Goal: Communication & Community: Answer question/provide support

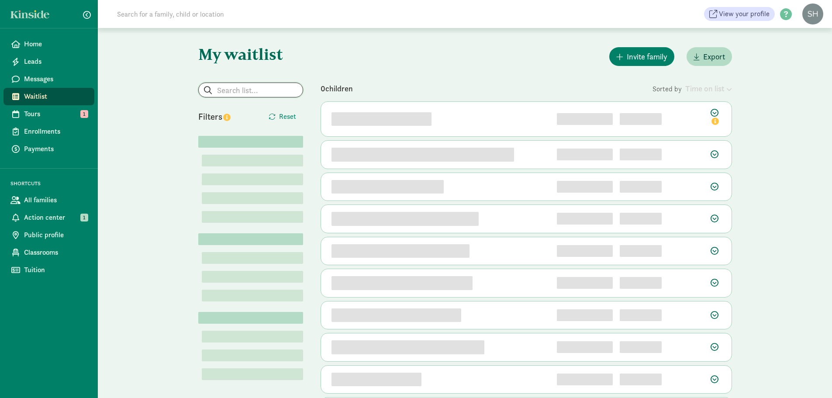
click at [285, 87] on input "search" at bounding box center [251, 90] width 104 height 14
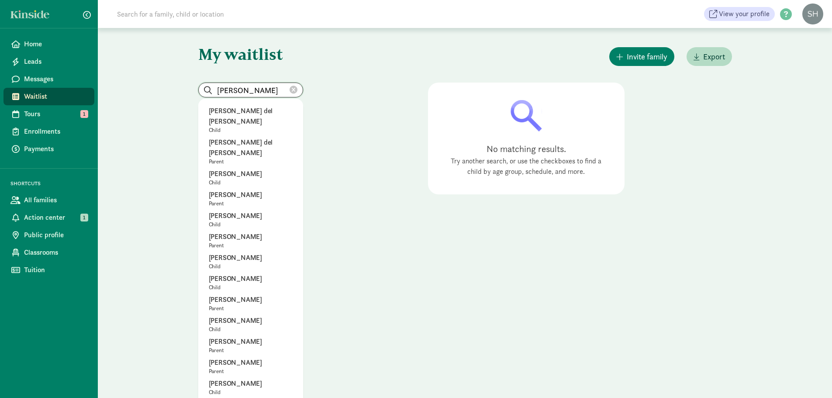
click at [243, 88] on input "ryan kane" at bounding box center [251, 90] width 104 height 14
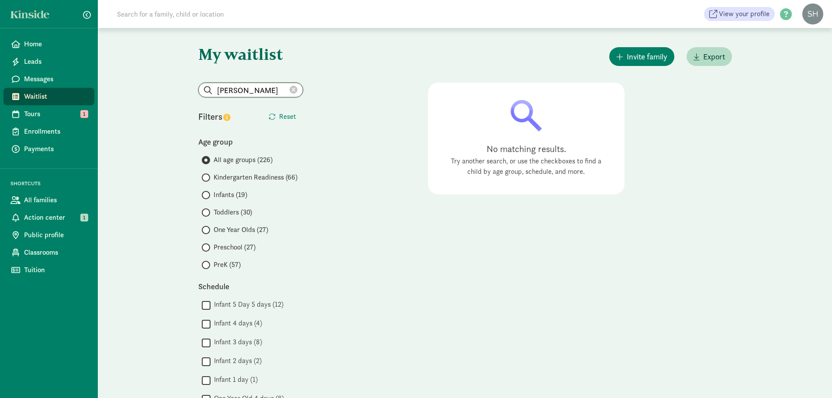
drag, startPoint x: 211, startPoint y: 91, endPoint x: 198, endPoint y: 90, distance: 13.1
click at [198, 90] on span "ryan crane" at bounding box center [250, 90] width 105 height 15
type input "crane"
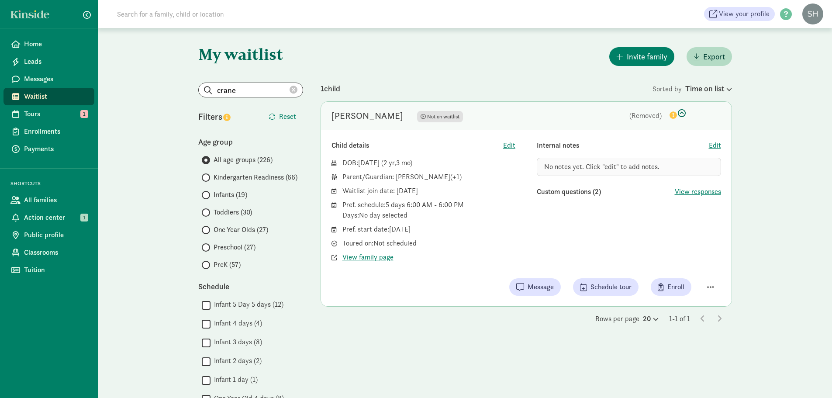
drag, startPoint x: 399, startPoint y: 164, endPoint x: 361, endPoint y: 166, distance: 38.5
click at [361, 166] on div "DOB: May 12, 2023 ( 2 3 )" at bounding box center [428, 163] width 173 height 10
copy span "May 12, 2023"
click at [380, 257] on span "View family page" at bounding box center [367, 257] width 51 height 10
click at [37, 78] on span "Messages" at bounding box center [55, 79] width 63 height 10
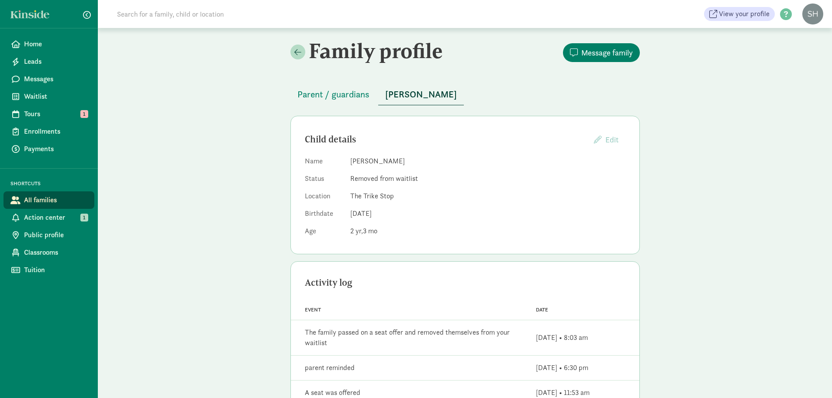
click at [372, 214] on span "[DATE]" at bounding box center [360, 213] width 21 height 9
drag, startPoint x: 396, startPoint y: 215, endPoint x: 343, endPoint y: 213, distance: 53.3
click at [343, 213] on dl "Name [PERSON_NAME] Status Removed from waitlist Location The Trike Stop Birthda…" at bounding box center [465, 198] width 321 height 84
copy dl "[DATE]"
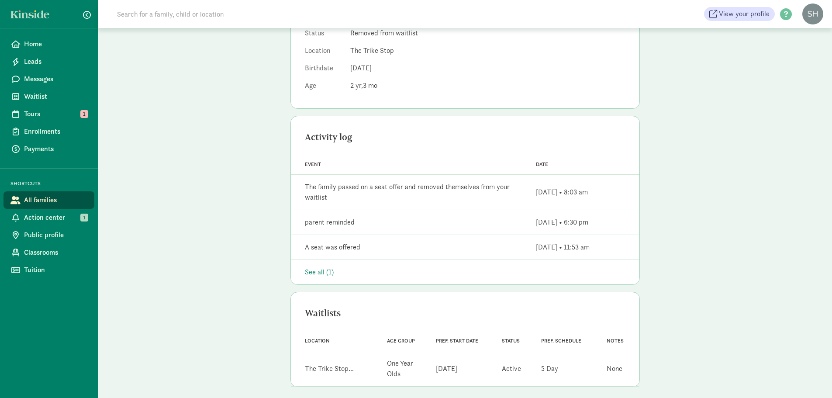
scroll to position [152, 0]
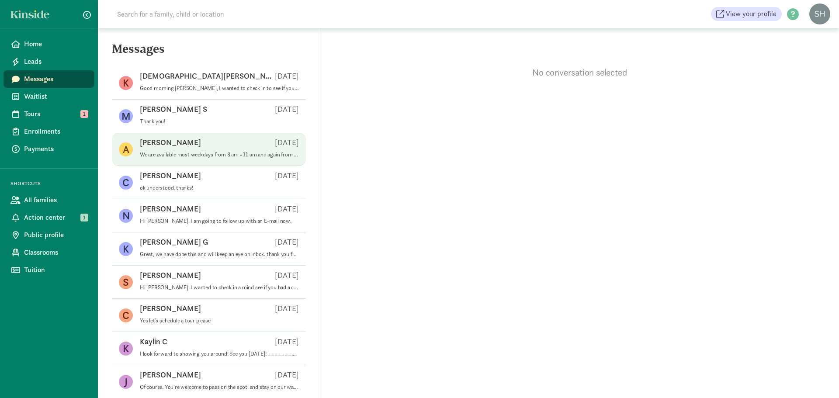
click at [216, 155] on p "We are available most weekdays from 8 am - 11 am and again from 2-3:30 pm. Plea…" at bounding box center [219, 154] width 159 height 7
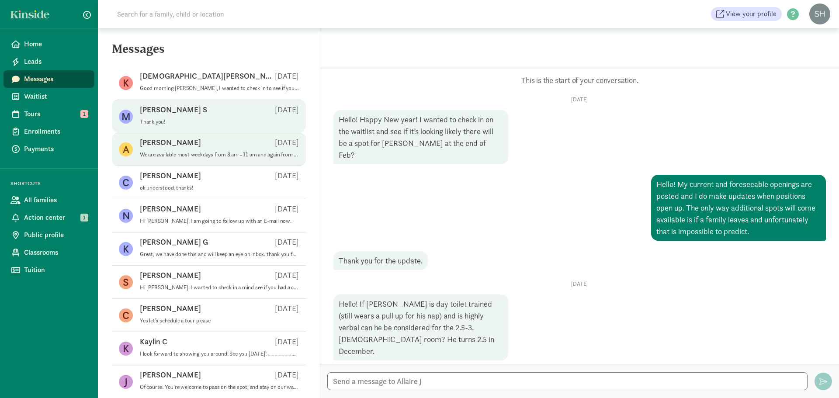
scroll to position [285, 0]
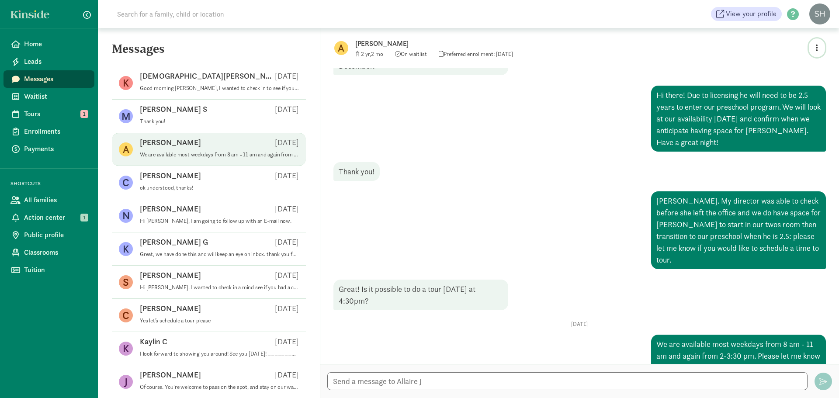
click at [816, 48] on icon "button" at bounding box center [816, 48] width 2 height 8
click at [775, 69] on link "View family page" at bounding box center [797, 68] width 63 height 10
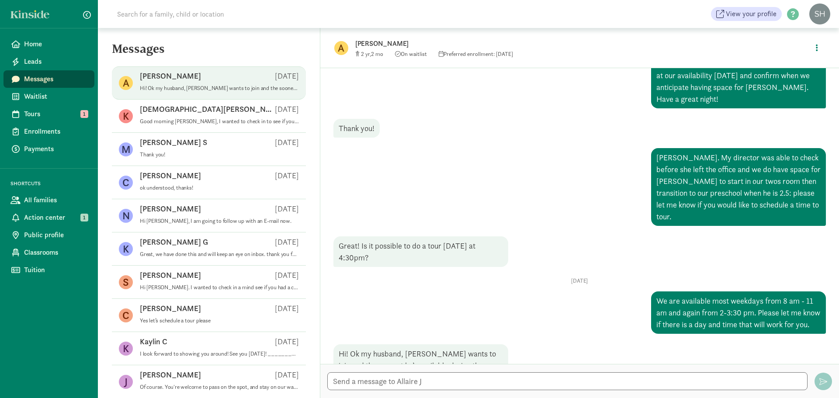
scroll to position [350, 0]
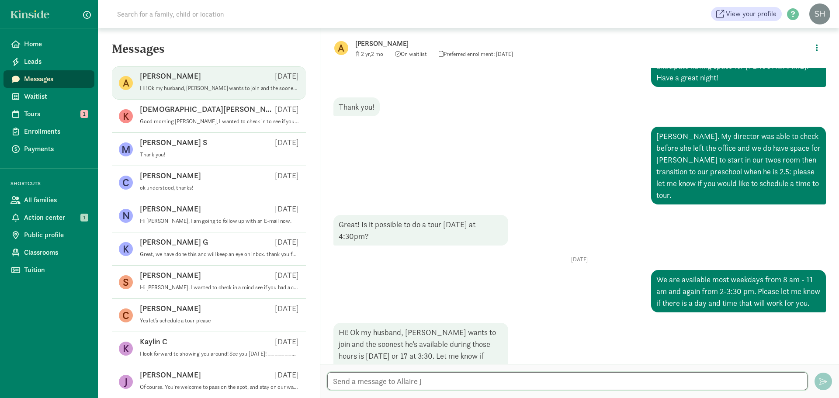
click at [431, 378] on textarea at bounding box center [567, 381] width 480 height 18
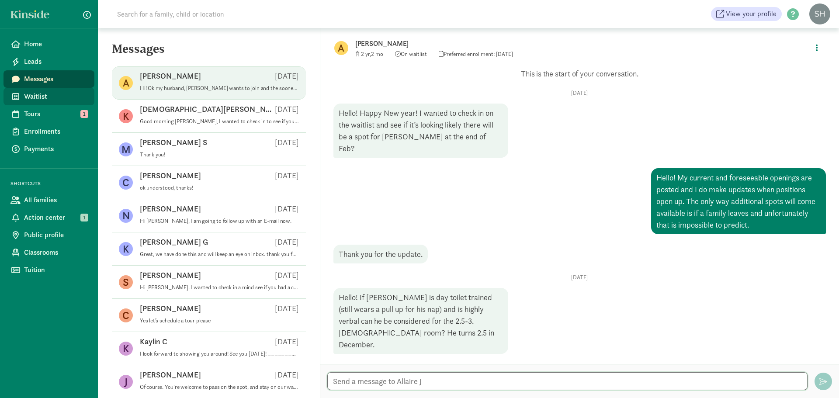
scroll to position [0, 0]
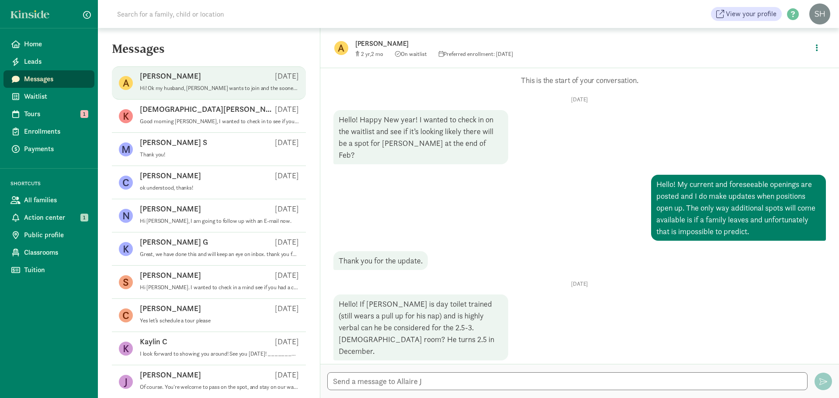
click at [56, 78] on span "Messages" at bounding box center [55, 79] width 63 height 10
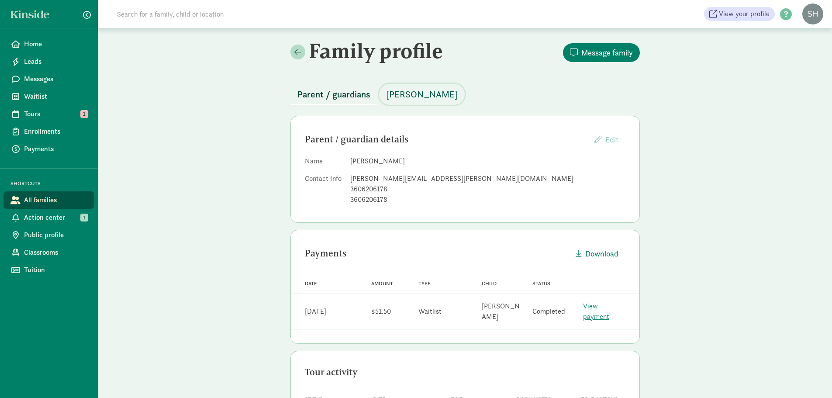
click at [419, 88] on span "[PERSON_NAME]" at bounding box center [422, 94] width 72 height 14
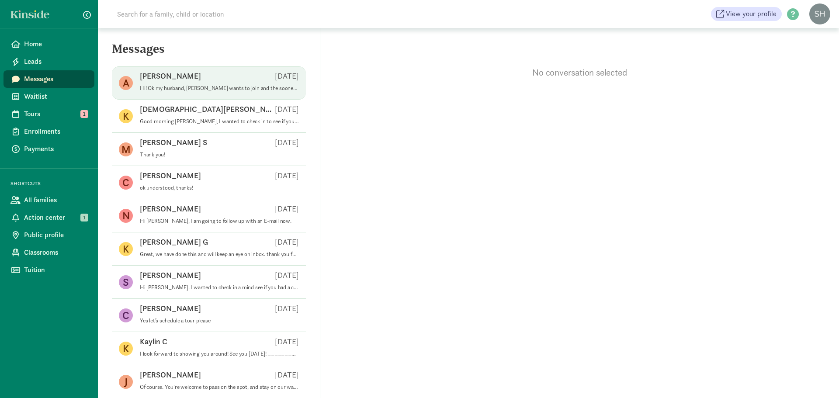
click at [242, 86] on p "Hi! Ok my husband, [PERSON_NAME] wants to join and the soonest he’s available d…" at bounding box center [219, 88] width 159 height 7
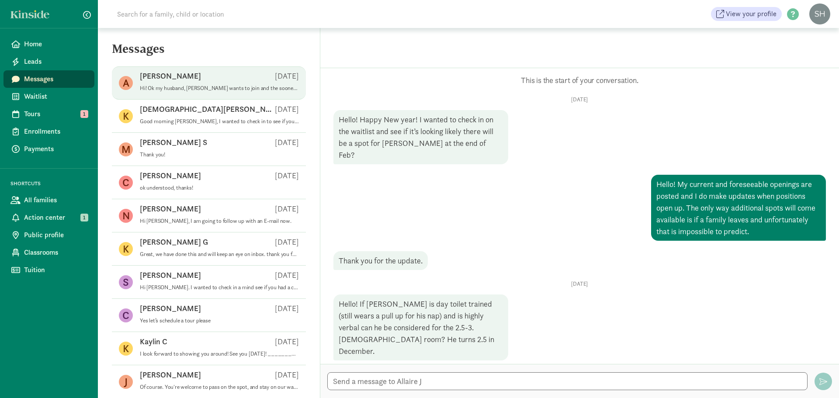
scroll to position [350, 0]
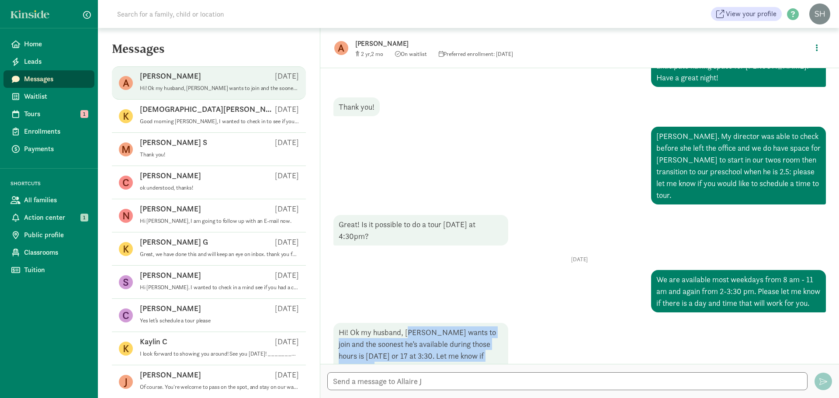
drag, startPoint x: 452, startPoint y: 349, endPoint x: 409, endPoint y: 309, distance: 57.8
click at [409, 323] on div "Hi! Ok my husband, [PERSON_NAME] wants to join and the soonest he’s available d…" at bounding box center [420, 350] width 175 height 54
click at [411, 323] on div "Hi! Ok my husband, [PERSON_NAME] wants to join and the soonest he’s available d…" at bounding box center [420, 350] width 175 height 54
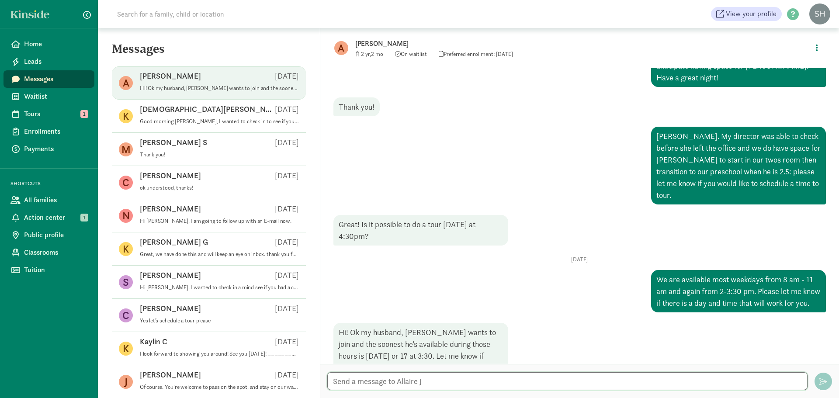
click at [473, 377] on textarea at bounding box center [567, 381] width 480 height 18
click at [430, 382] on textarea "Hi [PERSON_NAME], we cannot hold the spot that long." at bounding box center [567, 381] width 480 height 18
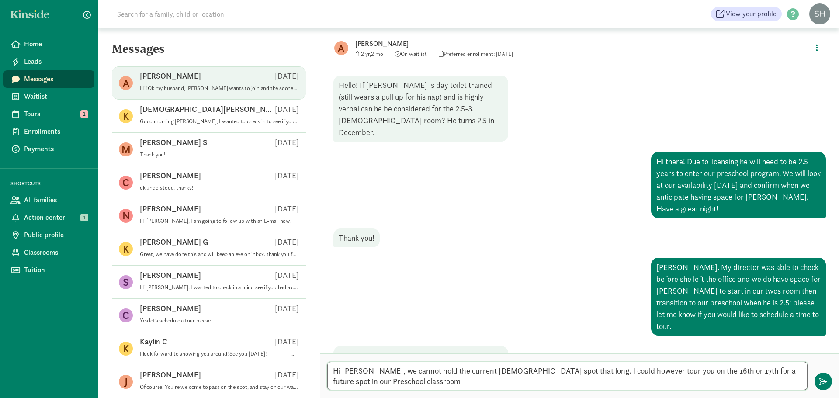
scroll to position [360, 0]
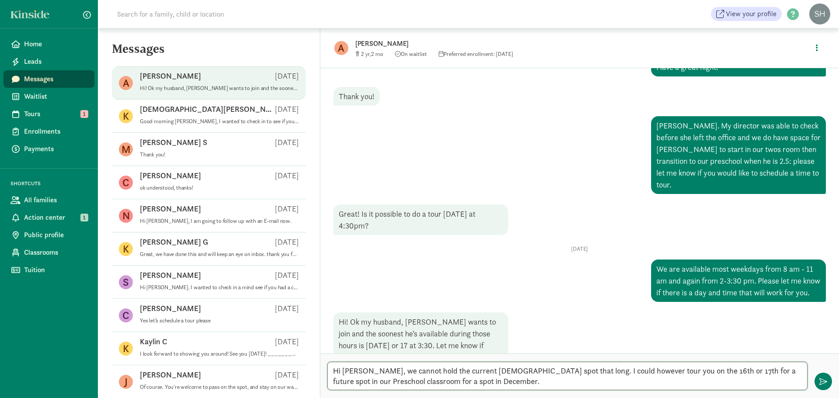
click at [639, 369] on textarea "Hi [PERSON_NAME], we cannot hold the current [DEMOGRAPHIC_DATA] spot that long.…" at bounding box center [567, 376] width 480 height 28
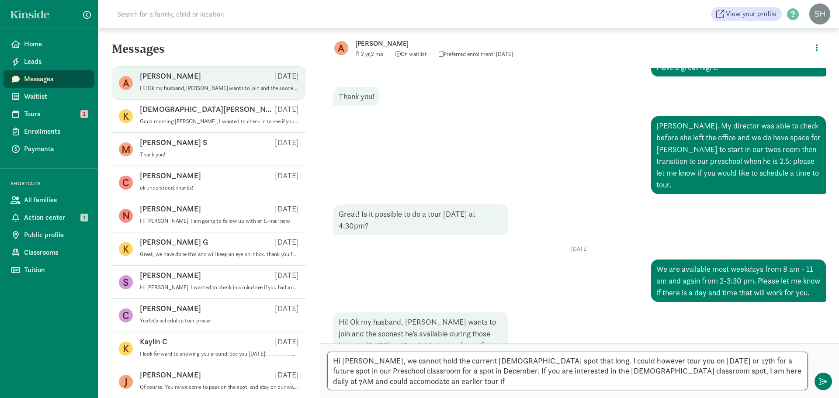
click at [350, 380] on textarea "Hi [PERSON_NAME], we cannot hold the current [DEMOGRAPHIC_DATA] spot that long.…" at bounding box center [567, 371] width 480 height 38
click at [481, 390] on textarea "Hi [PERSON_NAME], we cannot hold the current [DEMOGRAPHIC_DATA] spot that long.…" at bounding box center [567, 371] width 480 height 38
click at [404, 373] on textarea "Hi [PERSON_NAME], we cannot hold the current [DEMOGRAPHIC_DATA] spot that long.…" at bounding box center [567, 371] width 480 height 38
click at [407, 371] on textarea "Hi [PERSON_NAME], we cannot hold the current [DEMOGRAPHIC_DATA] spot that long.…" at bounding box center [567, 371] width 480 height 38
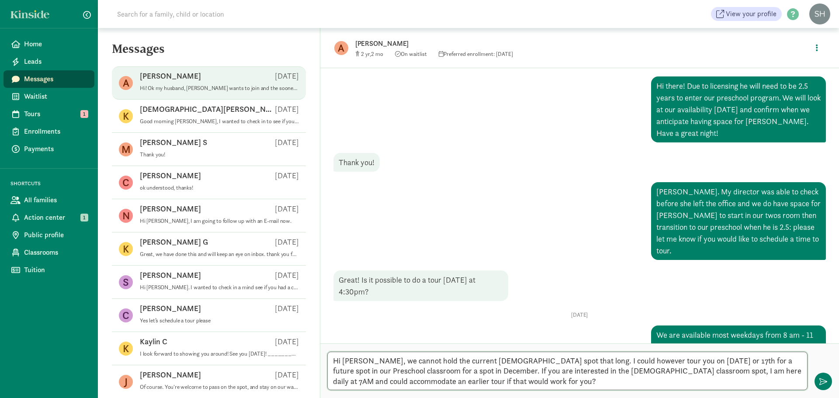
scroll to position [370, 0]
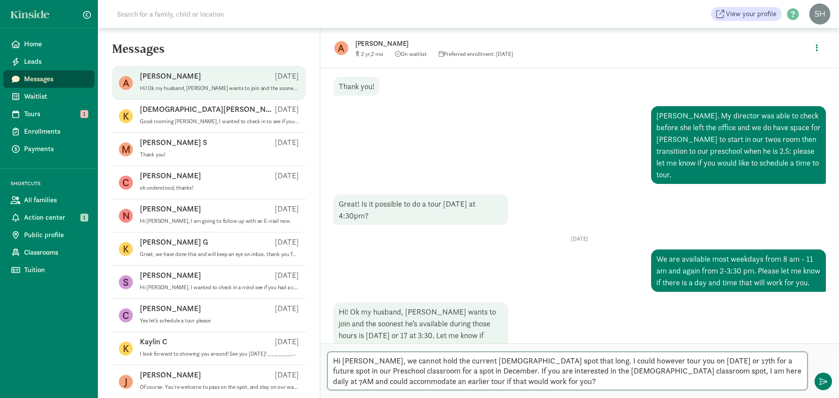
click at [554, 379] on textarea "Hi [PERSON_NAME], we cannot hold the current [DEMOGRAPHIC_DATA] spot that long.…" at bounding box center [567, 371] width 480 height 38
type textarea "Hi [PERSON_NAME], we cannot hold the current [DEMOGRAPHIC_DATA] spot that long.…"
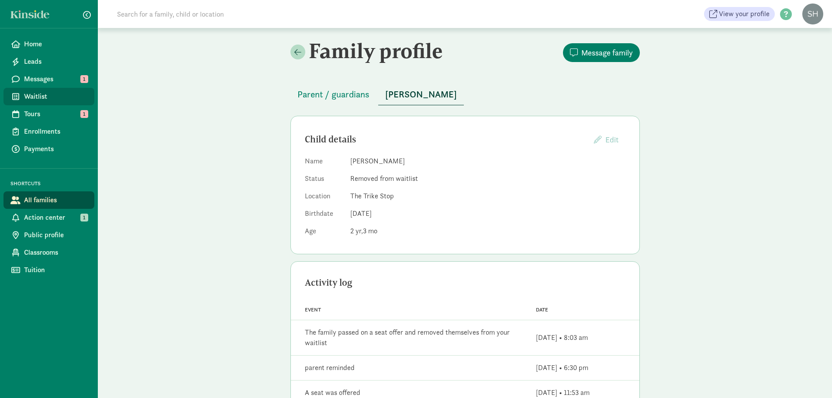
scroll to position [152, 0]
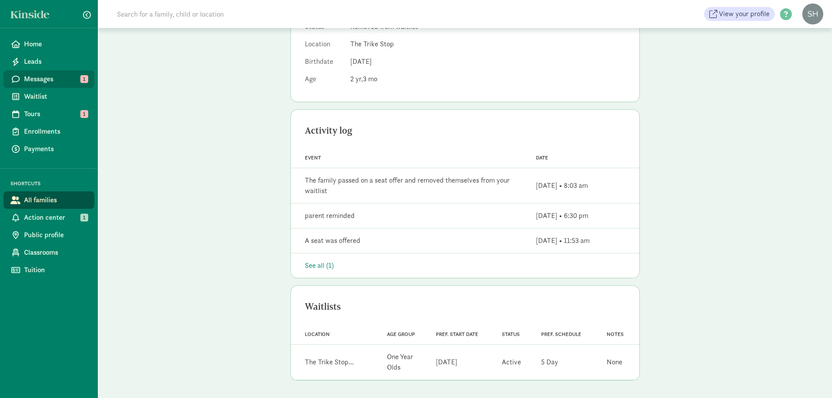
click at [57, 77] on span "Messages" at bounding box center [55, 79] width 63 height 10
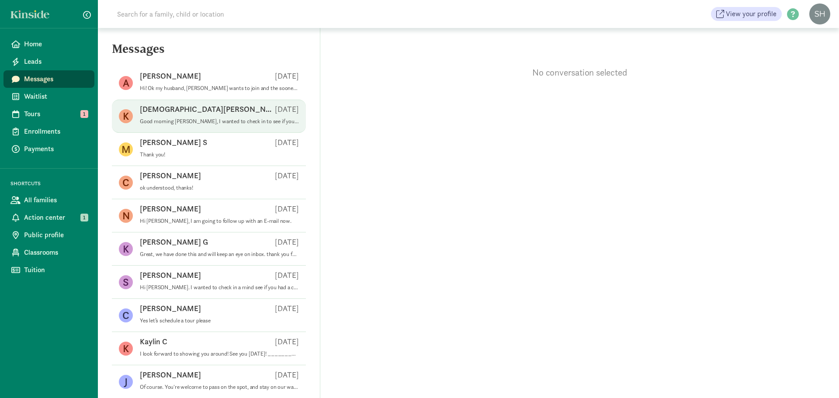
click at [194, 115] on div "[DEMOGRAPHIC_DATA][PERSON_NAME] [DATE]" at bounding box center [219, 111] width 159 height 14
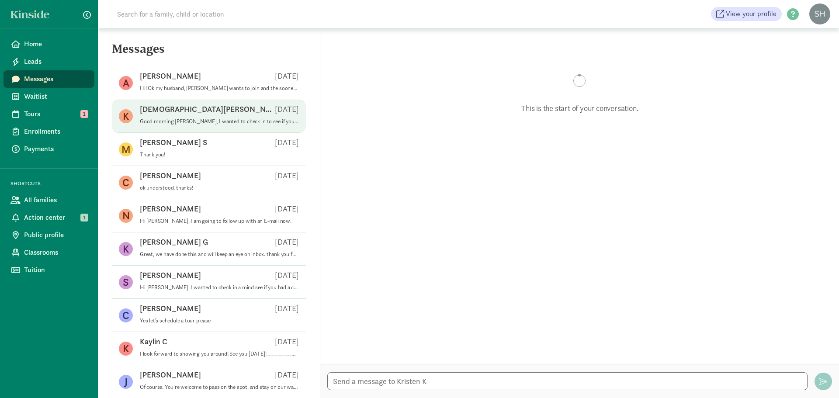
scroll to position [1141, 0]
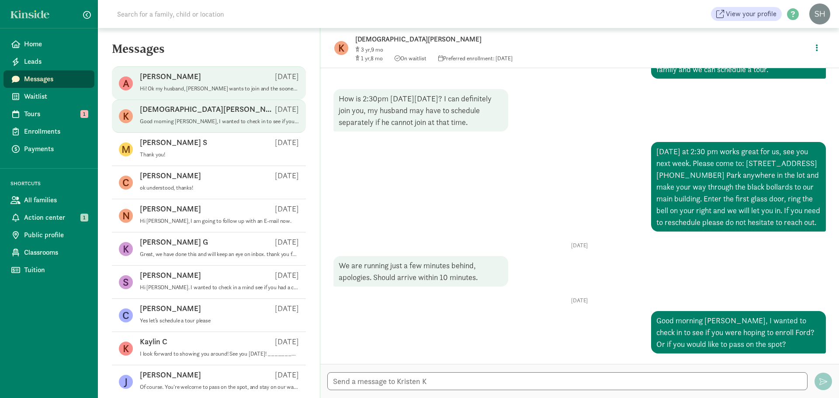
click at [235, 84] on div "[PERSON_NAME] J [DATE]" at bounding box center [219, 78] width 159 height 14
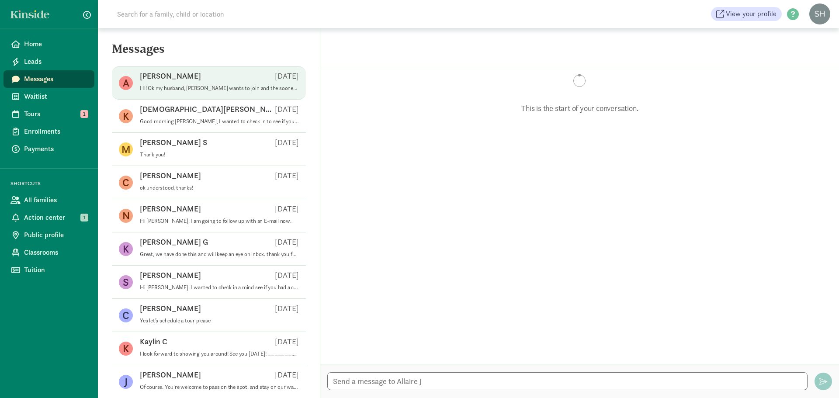
scroll to position [350, 0]
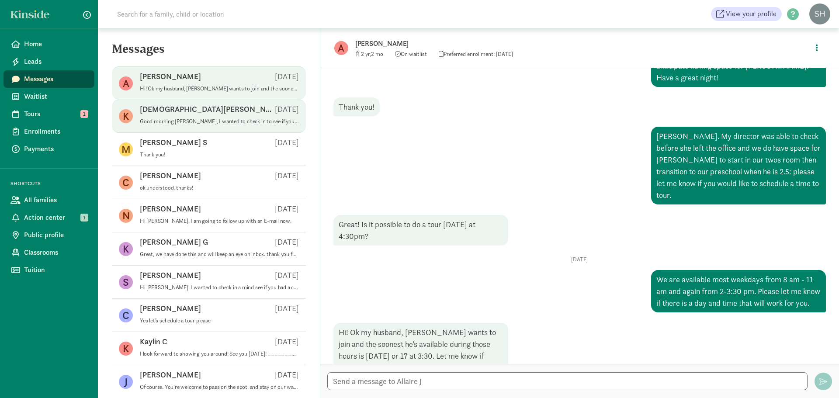
click at [198, 121] on p "Good morning [PERSON_NAME], I wanted to check in to see if you were hoping to e…" at bounding box center [219, 121] width 159 height 7
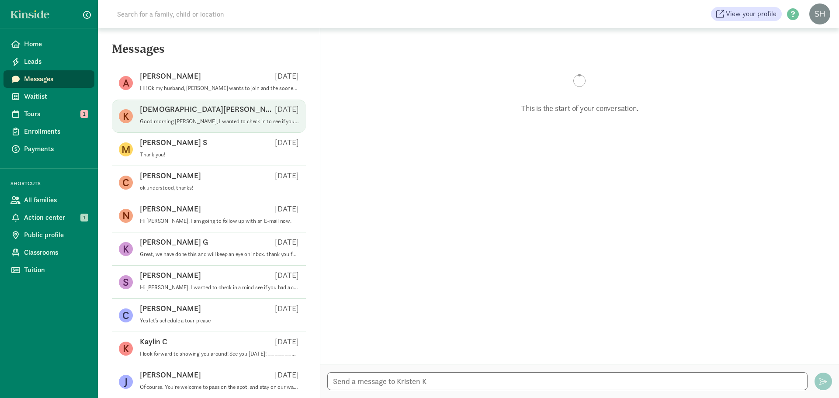
scroll to position [1141, 0]
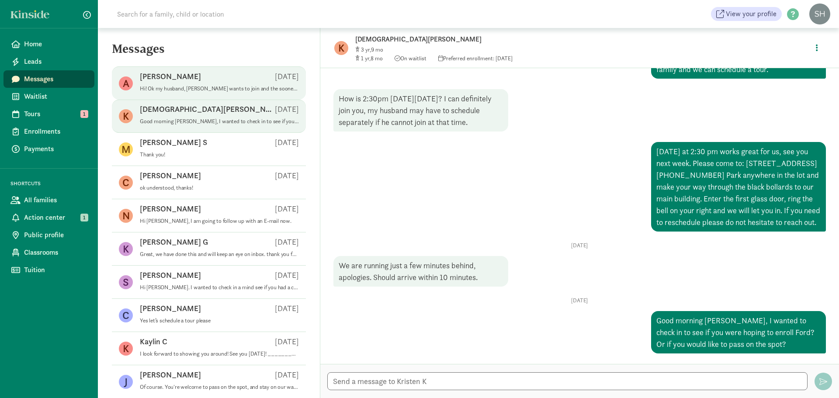
click at [215, 88] on p "Hi! Ok my husband, [PERSON_NAME] wants to join and the soonest he’s available d…" at bounding box center [219, 88] width 159 height 7
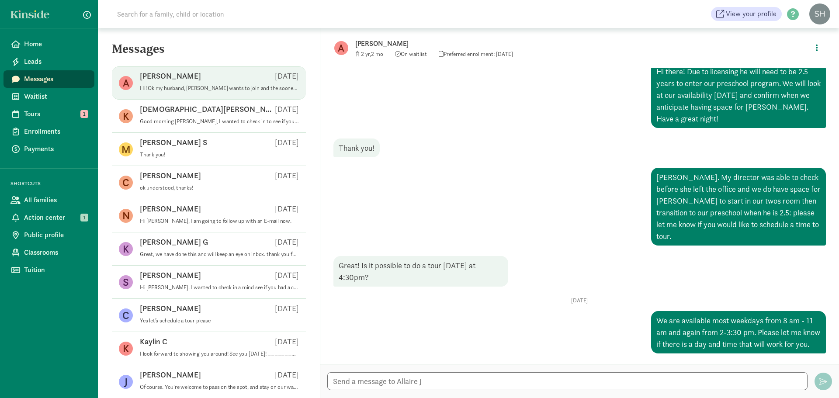
scroll to position [350, 0]
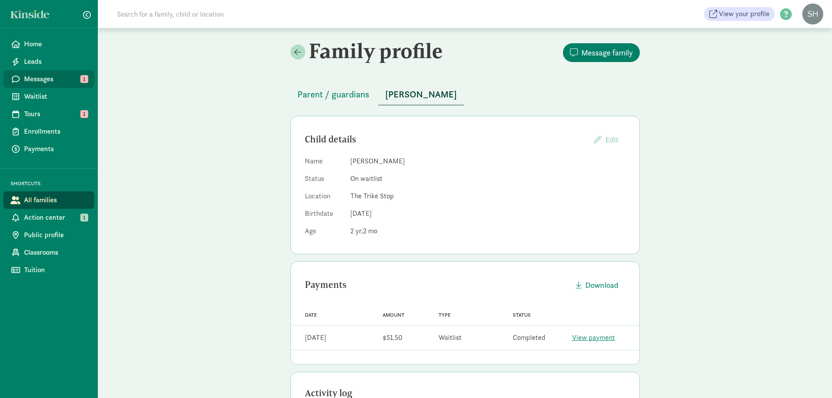
click at [48, 82] on span "Messages" at bounding box center [55, 79] width 63 height 10
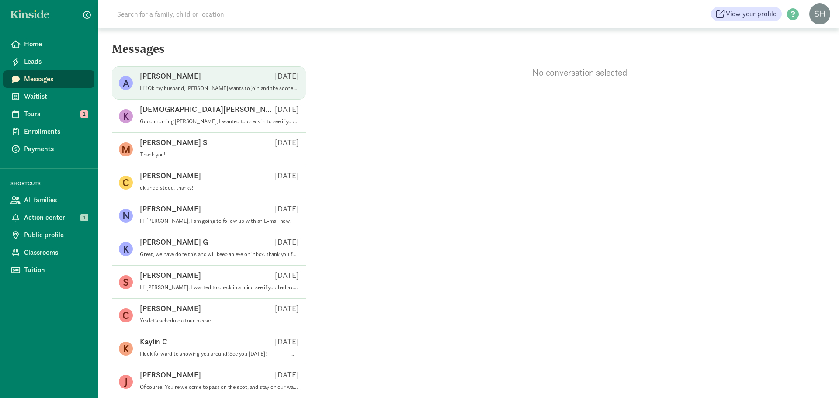
click at [213, 86] on p "Hi! Ok my husband, [PERSON_NAME] wants to join and the soonest he’s available d…" at bounding box center [219, 88] width 159 height 7
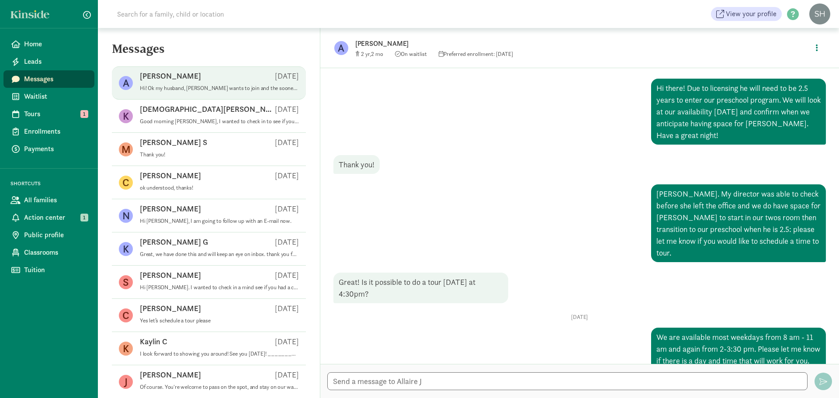
scroll to position [350, 0]
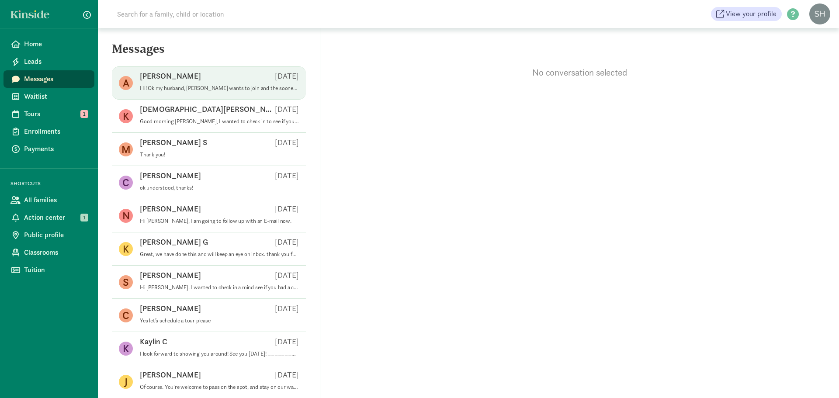
click at [196, 93] on span "[PERSON_NAME] J [DATE] Hi! Ok my husband, [PERSON_NAME] wants to join and the s…" at bounding box center [219, 83] width 159 height 24
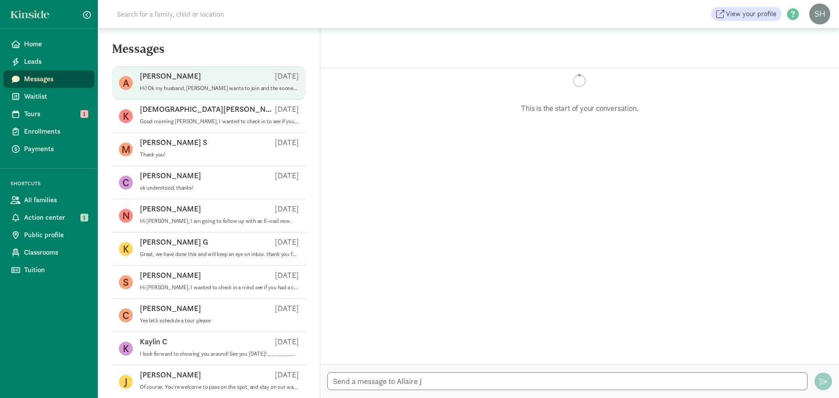
scroll to position [350, 0]
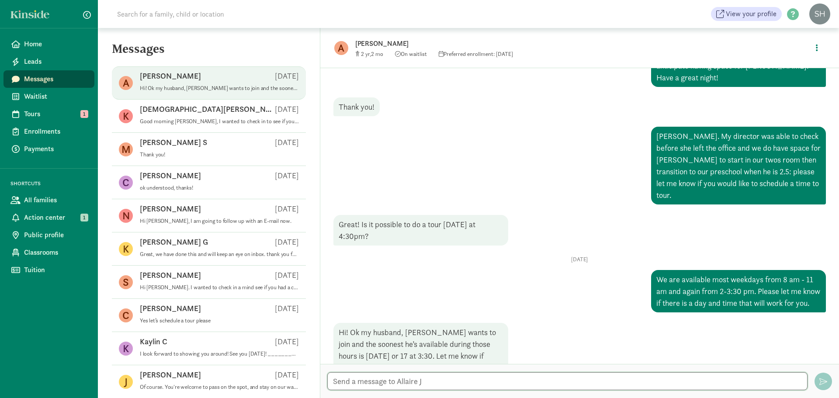
click at [431, 383] on textarea at bounding box center [567, 381] width 480 height 18
click at [249, 317] on p "Yes let’s schedule a tour please" at bounding box center [219, 320] width 159 height 7
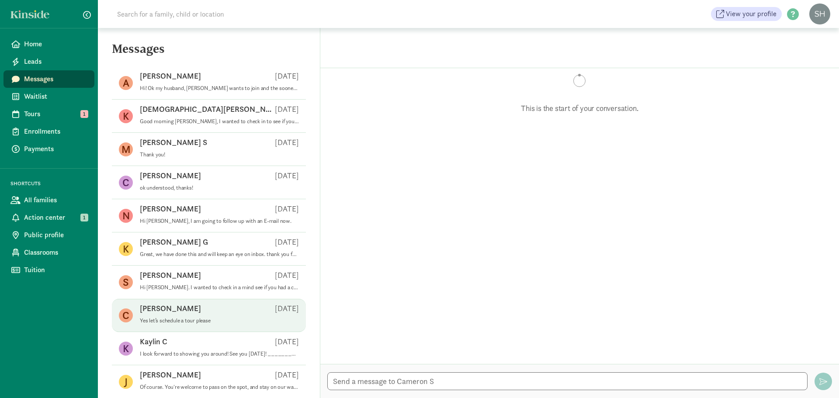
scroll to position [170, 0]
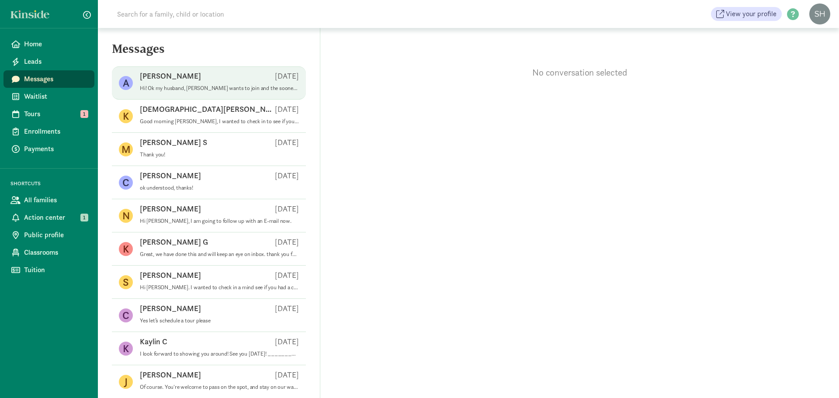
click at [206, 90] on p "Hi! Ok my husband, [PERSON_NAME] wants to join and the soonest he’s available d…" at bounding box center [219, 88] width 159 height 7
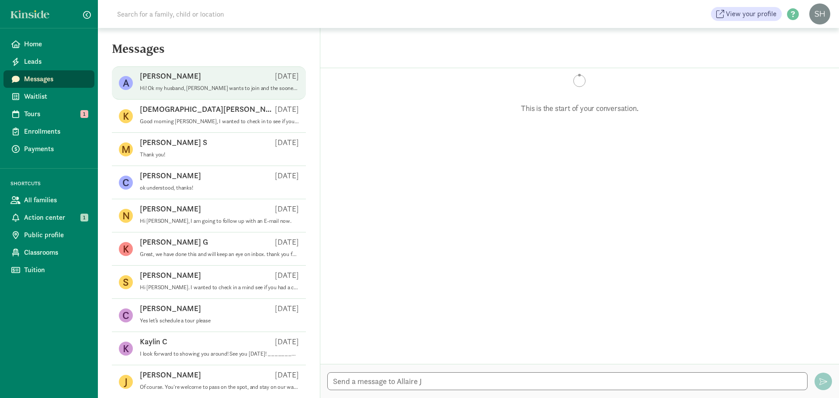
scroll to position [350, 0]
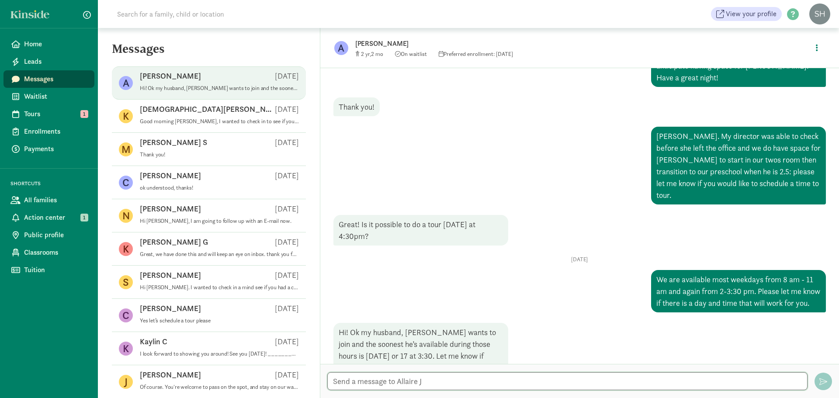
click at [517, 378] on textarea at bounding box center [567, 381] width 480 height 18
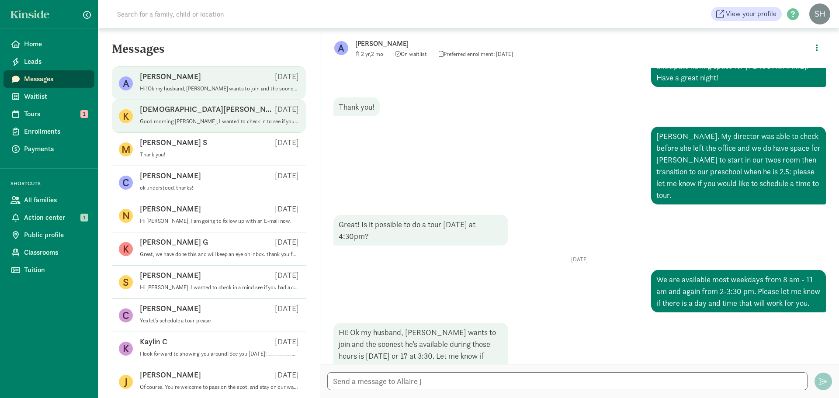
click at [153, 133] on div "K [PERSON_NAME] [DATE] Good morning [PERSON_NAME], I wanted to check in to see …" at bounding box center [209, 149] width 194 height 33
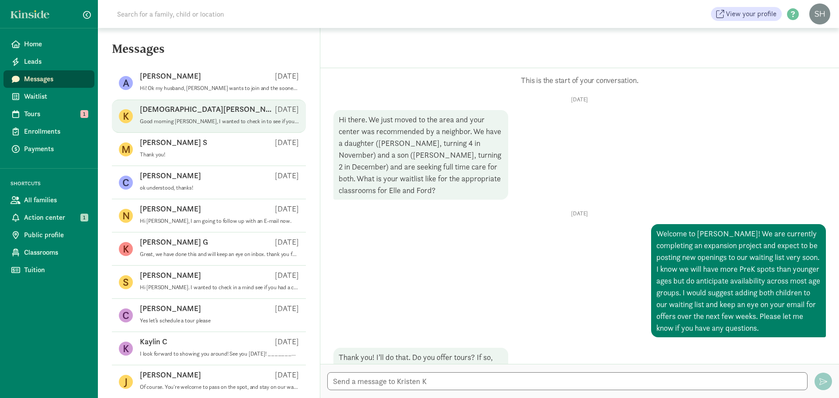
scroll to position [1141, 0]
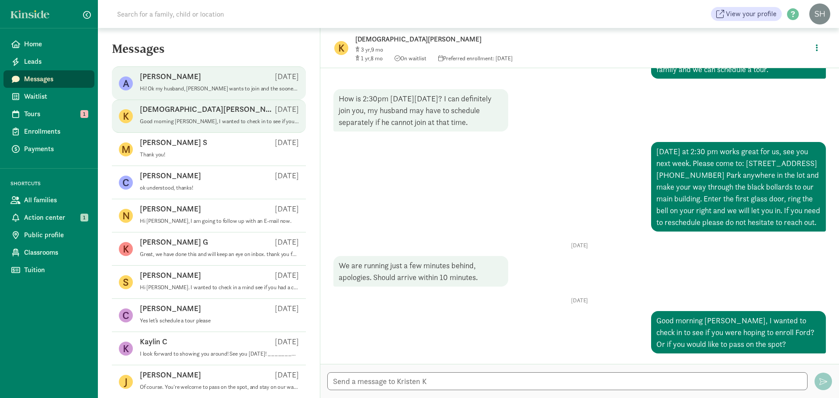
click at [199, 87] on p "Hi! Ok my husband, [PERSON_NAME] wants to join and the soonest he’s available d…" at bounding box center [219, 88] width 159 height 7
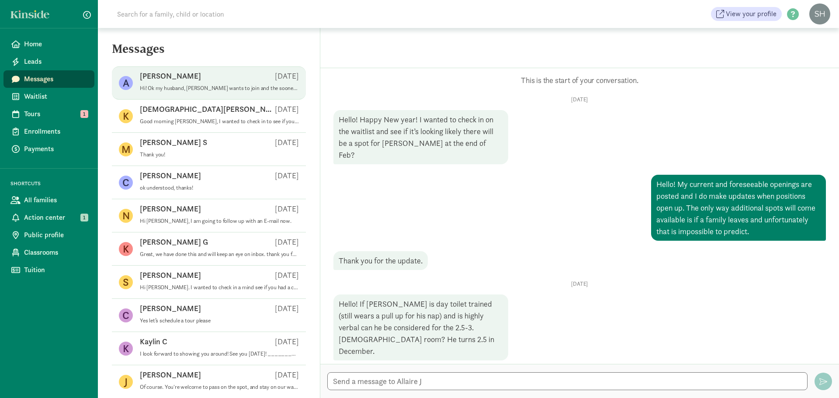
scroll to position [350, 0]
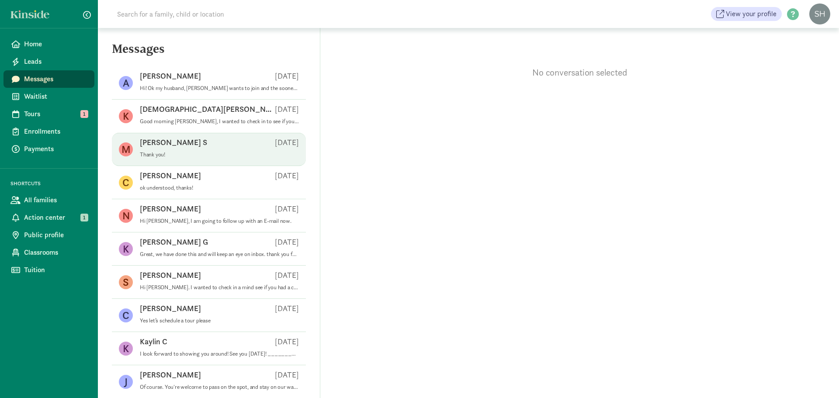
click at [203, 141] on div "[PERSON_NAME] S [DATE]" at bounding box center [219, 144] width 159 height 14
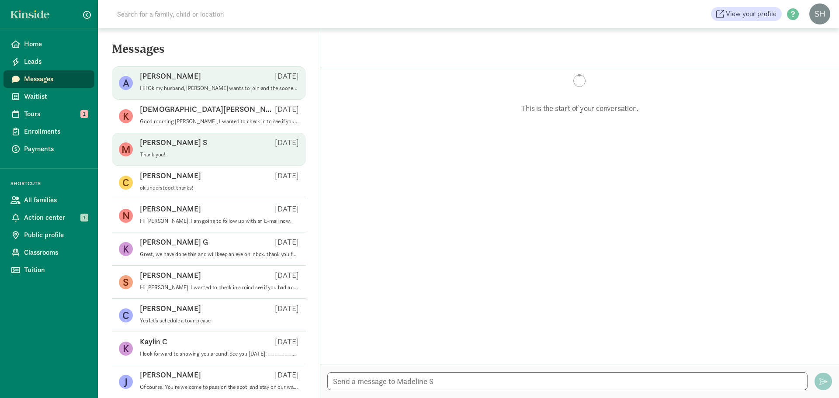
scroll to position [275, 0]
click at [211, 86] on p "Hi! Ok my husband, [PERSON_NAME] wants to join and the soonest he’s available d…" at bounding box center [219, 88] width 159 height 7
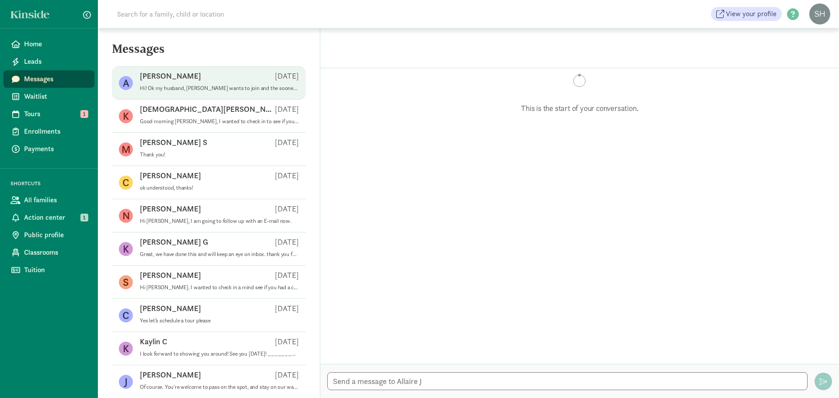
scroll to position [350, 0]
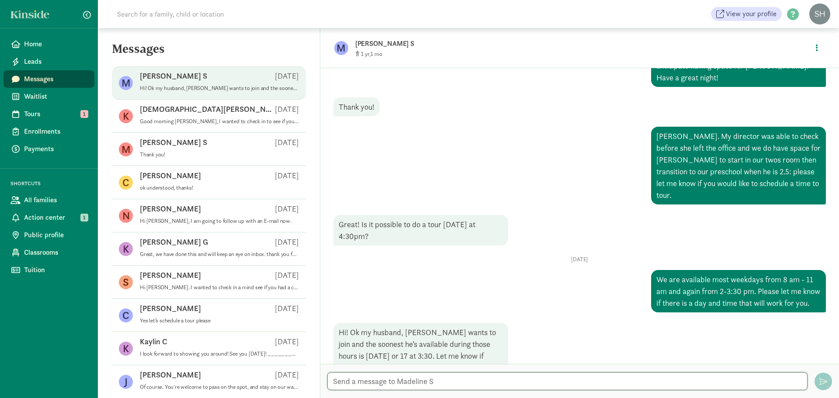
click at [472, 374] on textarea at bounding box center [567, 381] width 480 height 18
click at [392, 381] on textarea "Hi [PERSON_NAME], we unfortunatly cannot hold" at bounding box center [567, 381] width 480 height 18
click at [508, 390] on div "Hi [PERSON_NAME], we unfortunately cannot hold Hi [PERSON_NAME], we unfortunate…" at bounding box center [579, 381] width 518 height 34
click at [508, 378] on textarea "Hi [PERSON_NAME], we unfortunately cannot hold" at bounding box center [567, 381] width 480 height 18
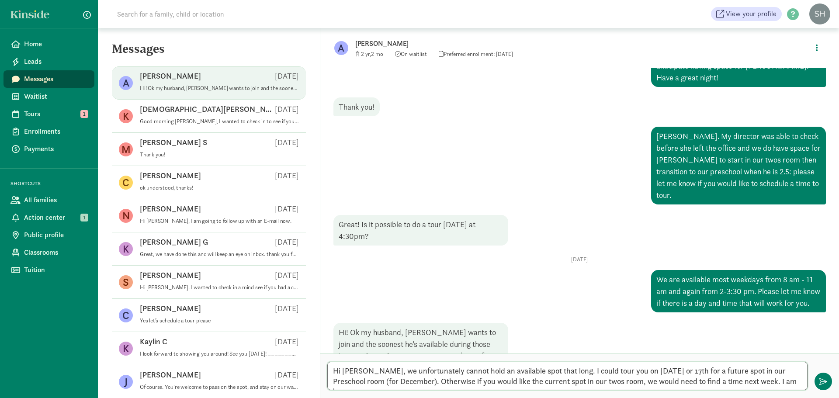
scroll to position [0, 0]
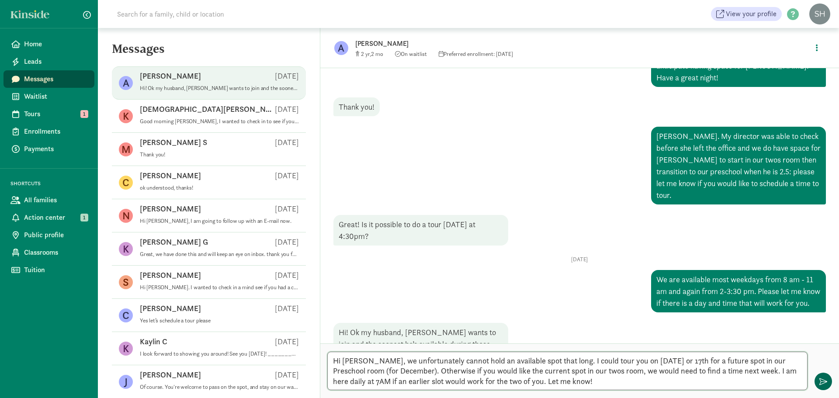
type textarea "Hi [PERSON_NAME], we unfortunately cannot hold an available spot that long. I c…"
click at [828, 386] on button "button" at bounding box center [822, 381] width 17 height 17
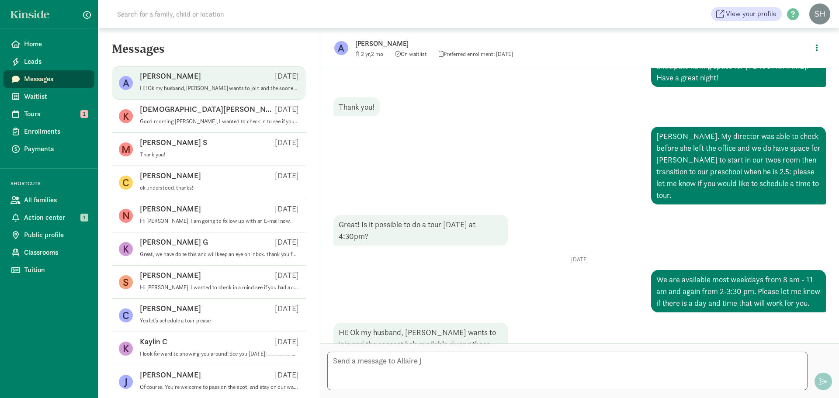
scroll to position [462, 0]
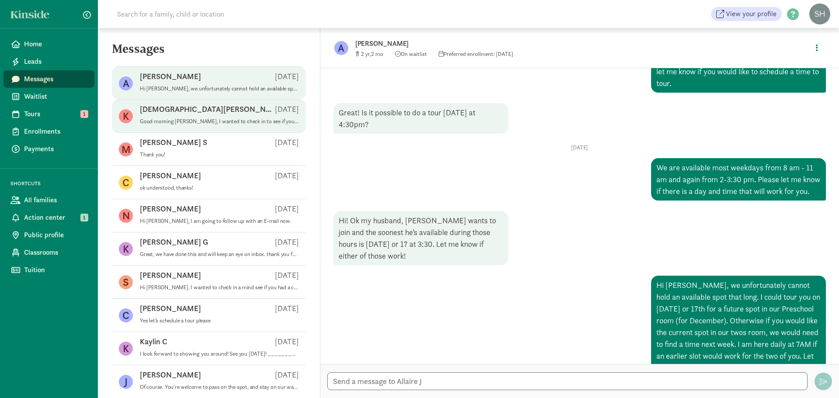
click at [169, 107] on p "[DEMOGRAPHIC_DATA][PERSON_NAME]" at bounding box center [207, 109] width 135 height 10
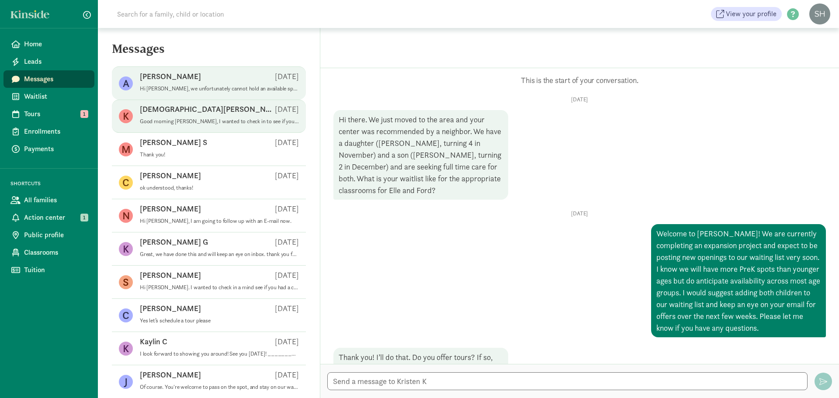
scroll to position [1141, 0]
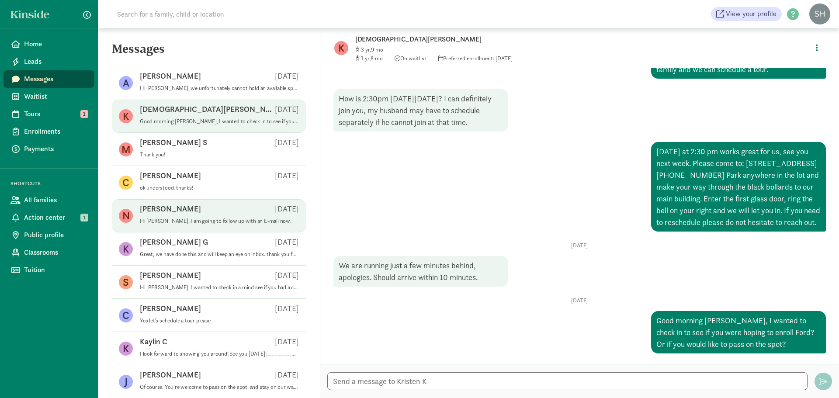
click at [193, 218] on p "Hi [PERSON_NAME], I am going to follow up with an E-mail now." at bounding box center [219, 220] width 159 height 7
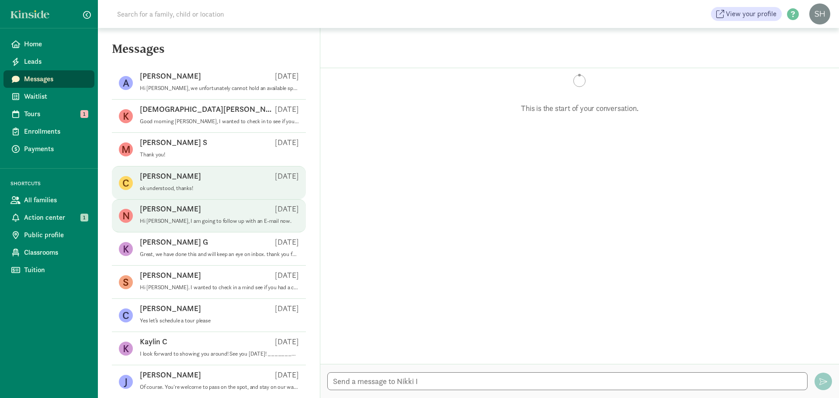
scroll to position [317, 0]
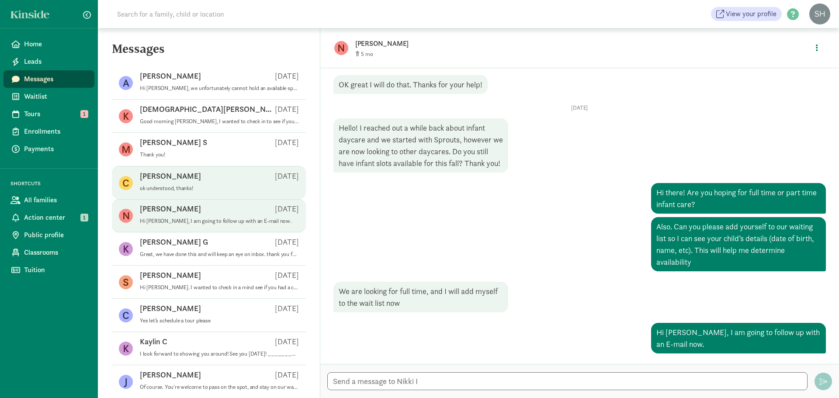
click at [203, 188] on p "ok understood, thanks!" at bounding box center [219, 188] width 159 height 7
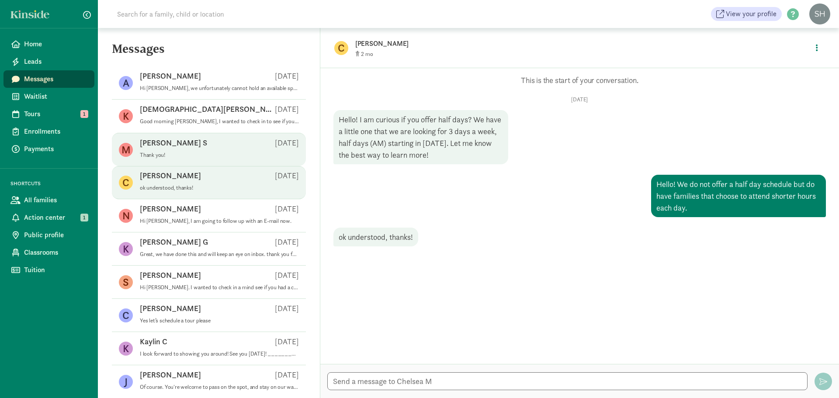
click at [203, 155] on p "Thank you!" at bounding box center [219, 155] width 159 height 7
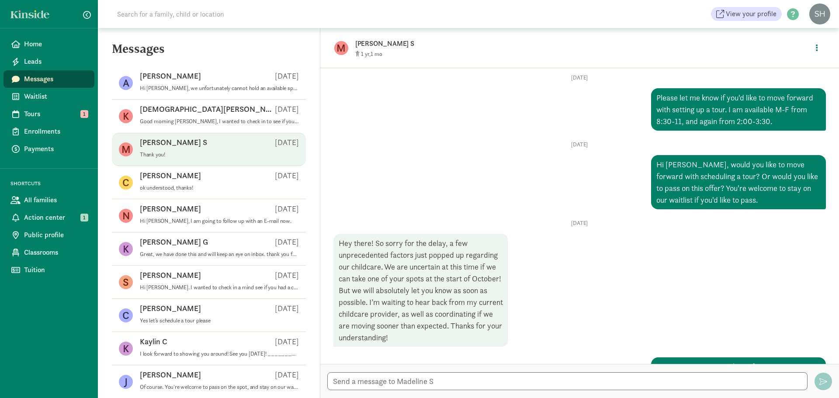
scroll to position [144, 0]
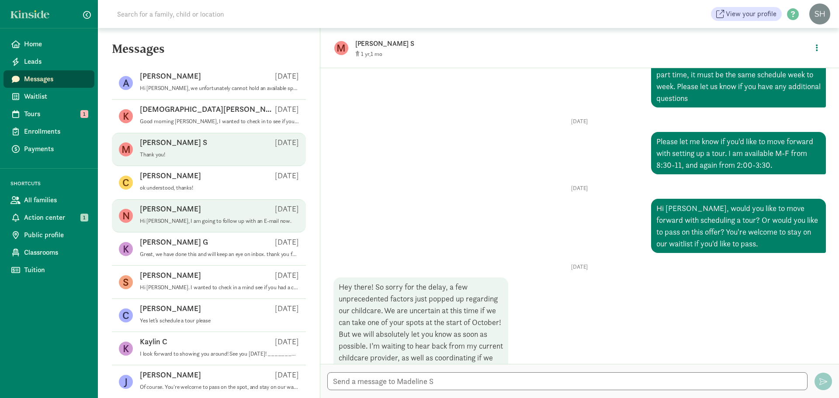
click at [204, 214] on div "[PERSON_NAME] [DATE]" at bounding box center [219, 211] width 159 height 14
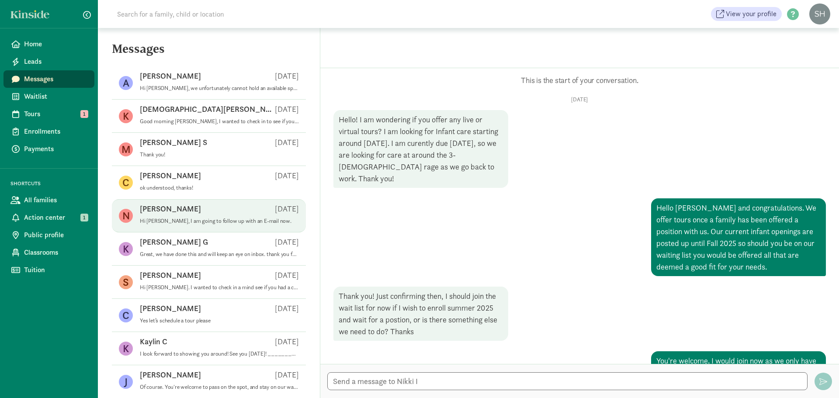
scroll to position [317, 0]
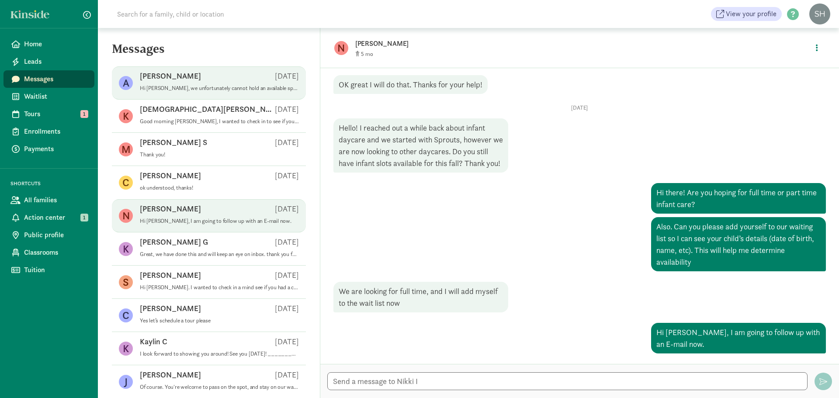
click at [173, 82] on div "[PERSON_NAME] J [DATE]" at bounding box center [219, 78] width 159 height 14
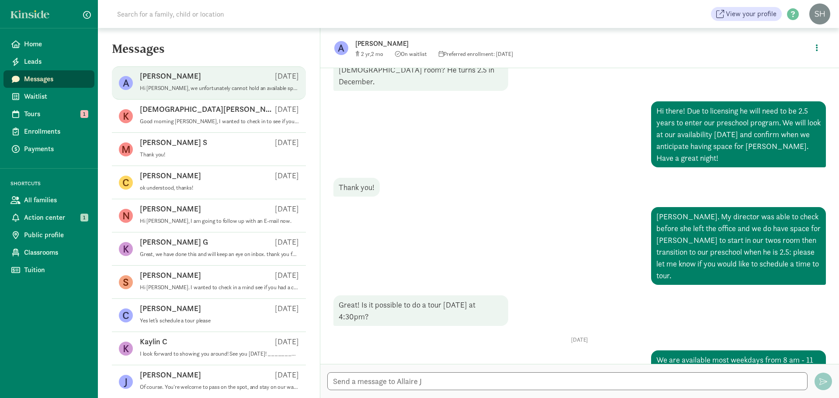
scroll to position [243, 0]
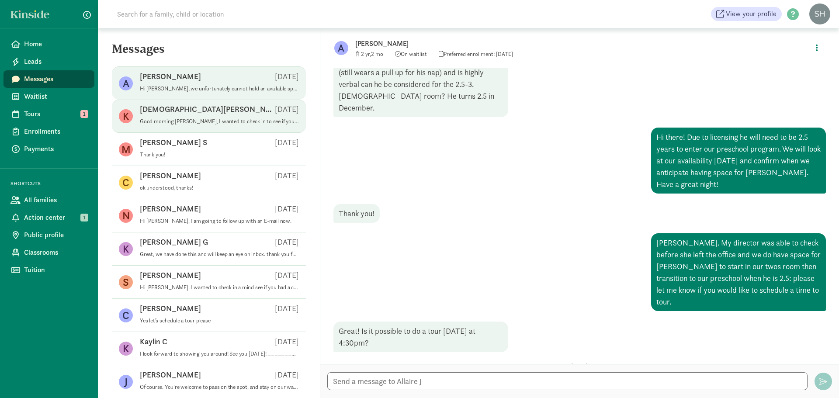
click at [229, 125] on span "[PERSON_NAME] [DATE] Good morning [PERSON_NAME], I wanted to check in to see if…" at bounding box center [219, 116] width 159 height 24
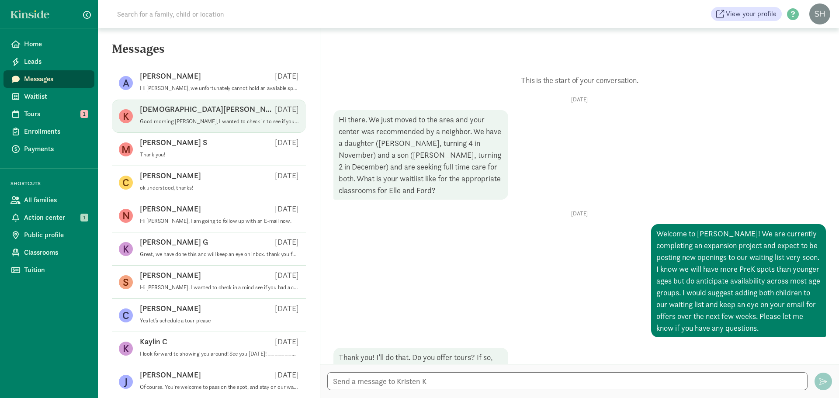
scroll to position [1141, 0]
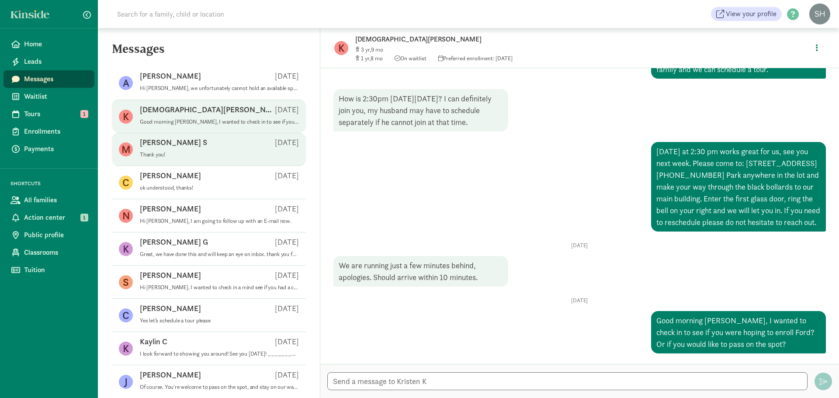
click at [217, 152] on p "Thank you!" at bounding box center [219, 154] width 159 height 7
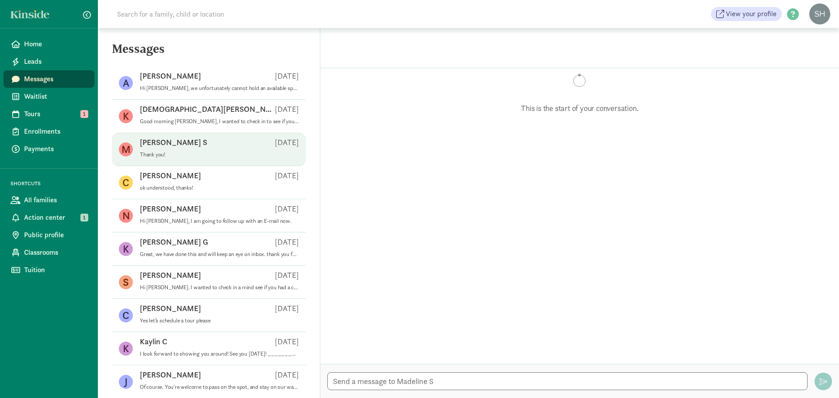
scroll to position [275, 0]
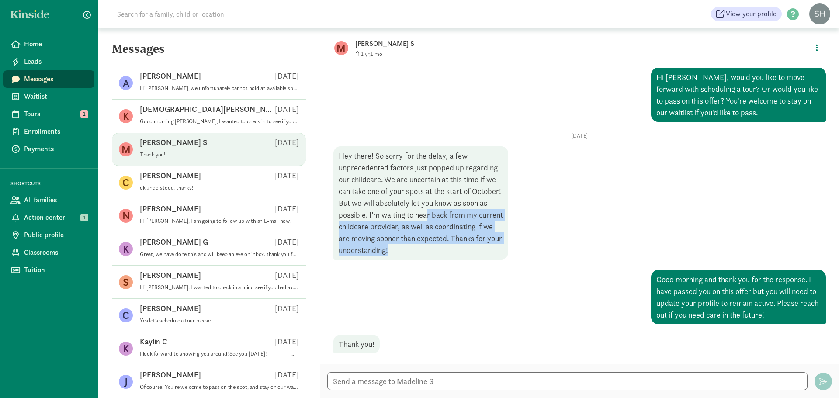
drag, startPoint x: 486, startPoint y: 255, endPoint x: 454, endPoint y: 217, distance: 49.7
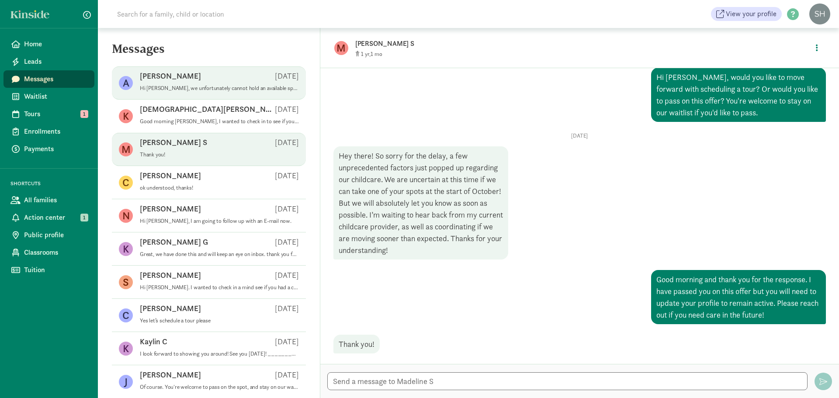
click at [159, 91] on p "Hi [PERSON_NAME], we unfortunately cannot hold an available spot that long. I c…" at bounding box center [219, 88] width 159 height 7
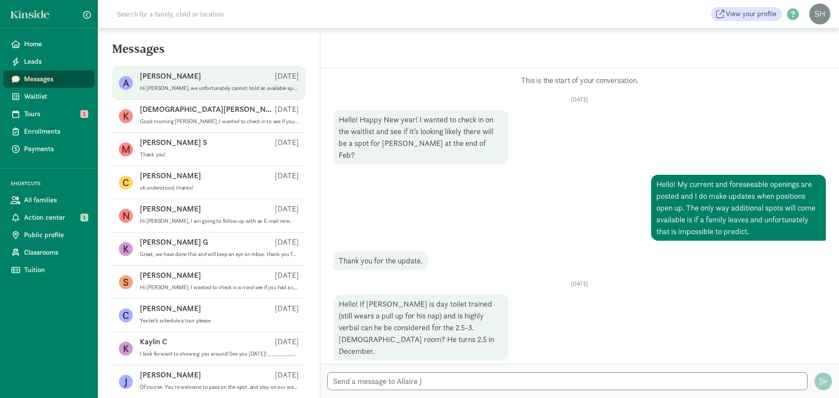
scroll to position [462, 0]
